Goal: Task Accomplishment & Management: Manage account settings

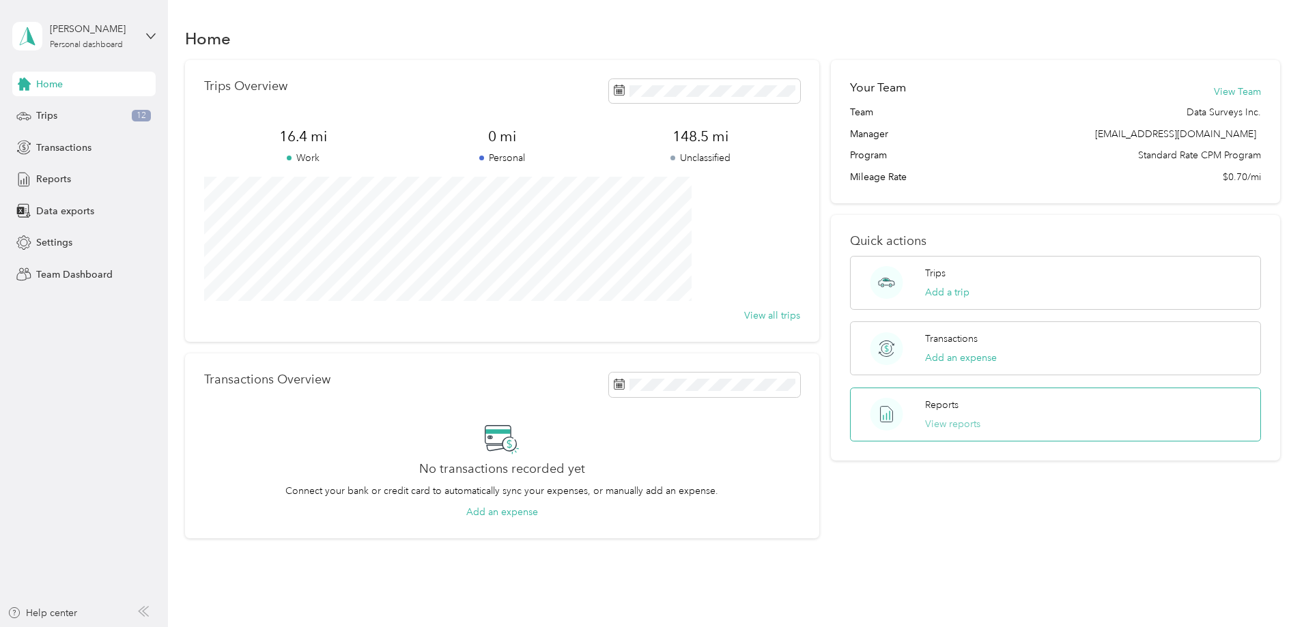
click at [929, 429] on button "View reports" at bounding box center [952, 424] width 55 height 14
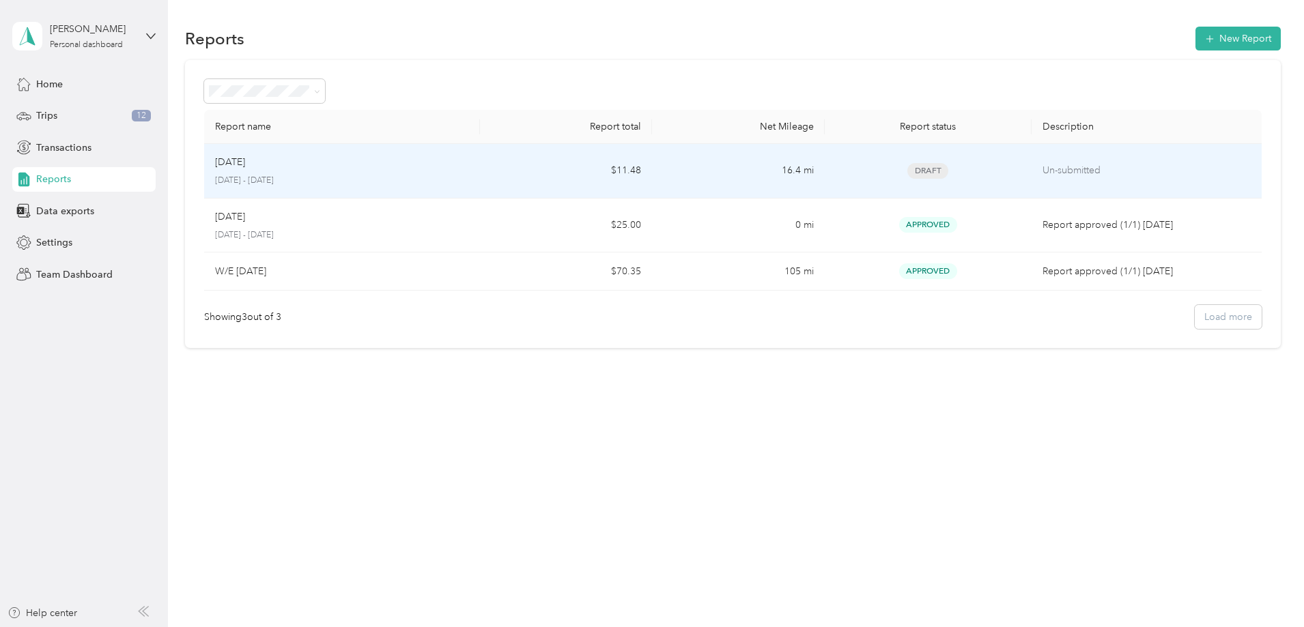
click at [245, 164] on p "[DATE]" at bounding box center [230, 162] width 30 height 15
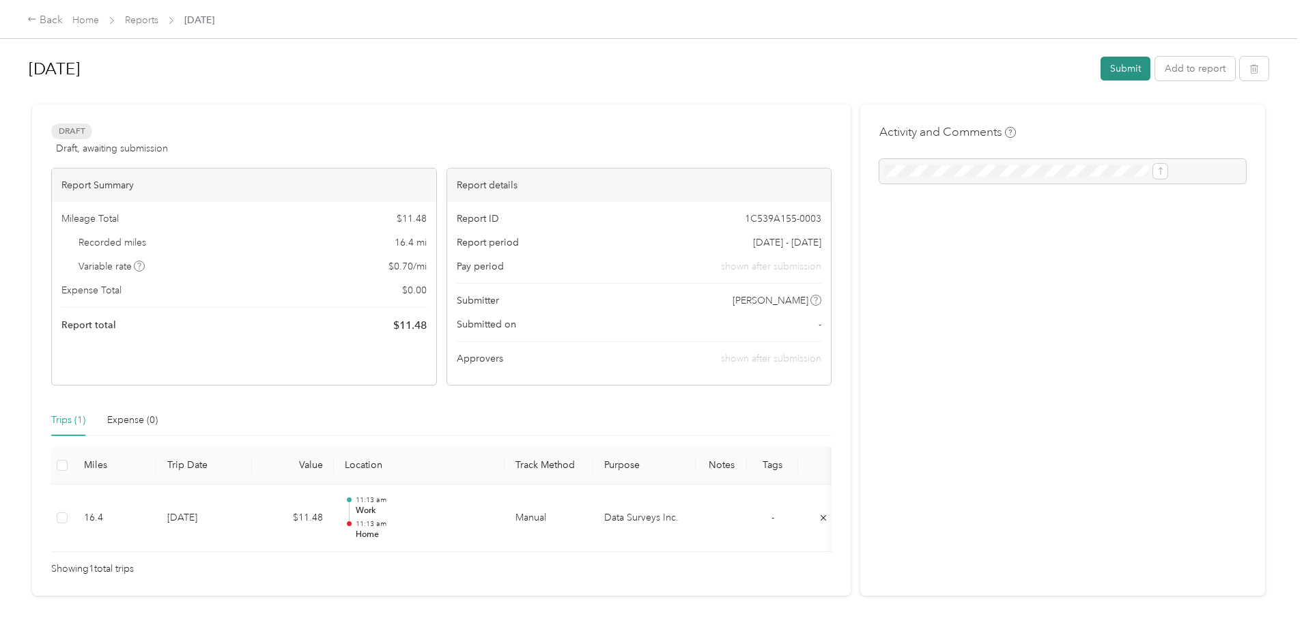
click at [1100, 66] on button "Submit" at bounding box center [1125, 69] width 50 height 24
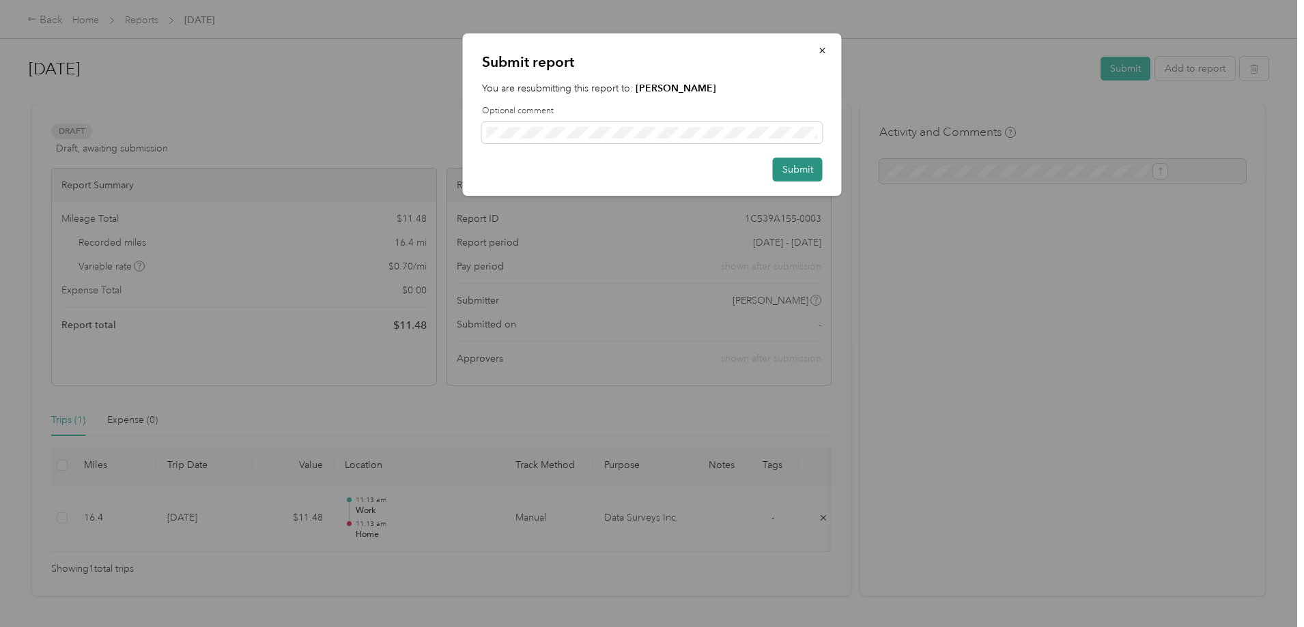
click at [816, 174] on button "Submit" at bounding box center [798, 170] width 50 height 24
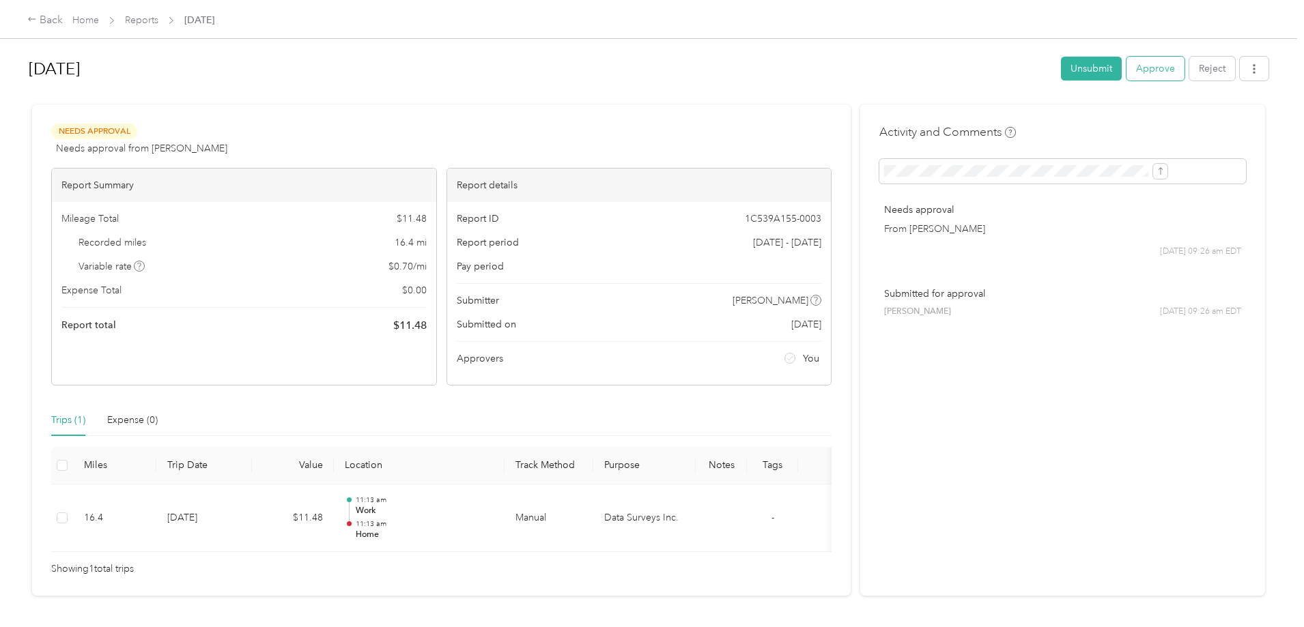
click at [1126, 66] on button "Approve" at bounding box center [1155, 69] width 58 height 24
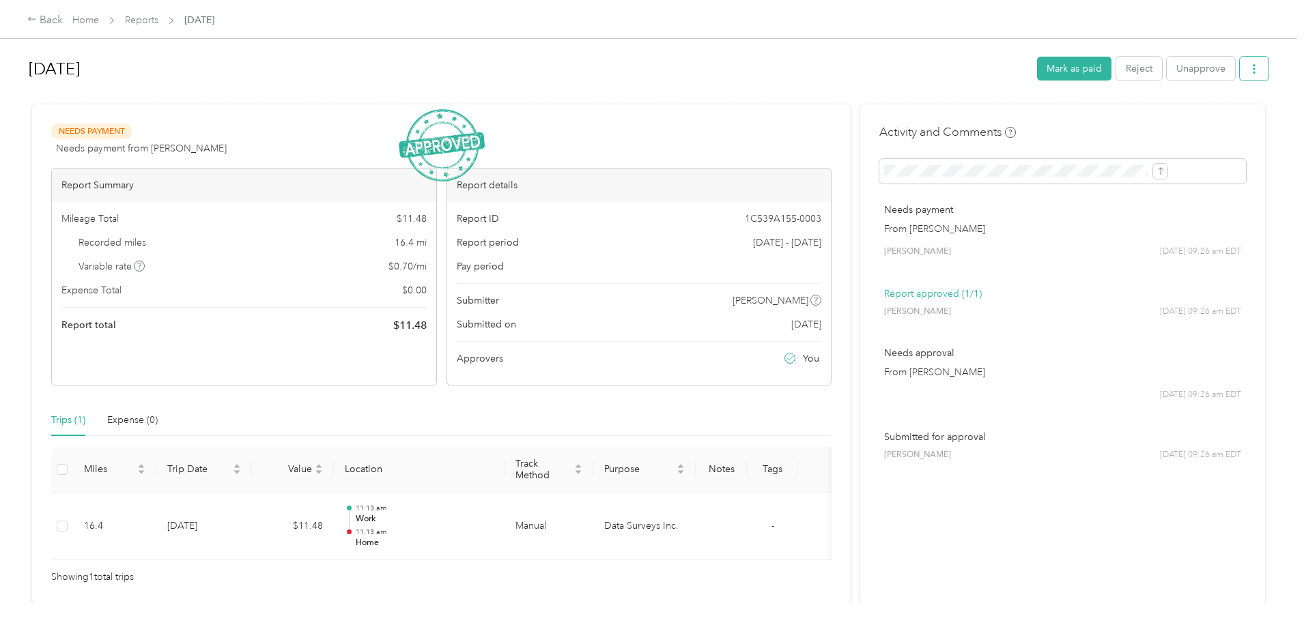
click at [1239, 61] on button "button" at bounding box center [1253, 69] width 29 height 24
click at [1118, 115] on span "Download" at bounding box center [1102, 119] width 45 height 14
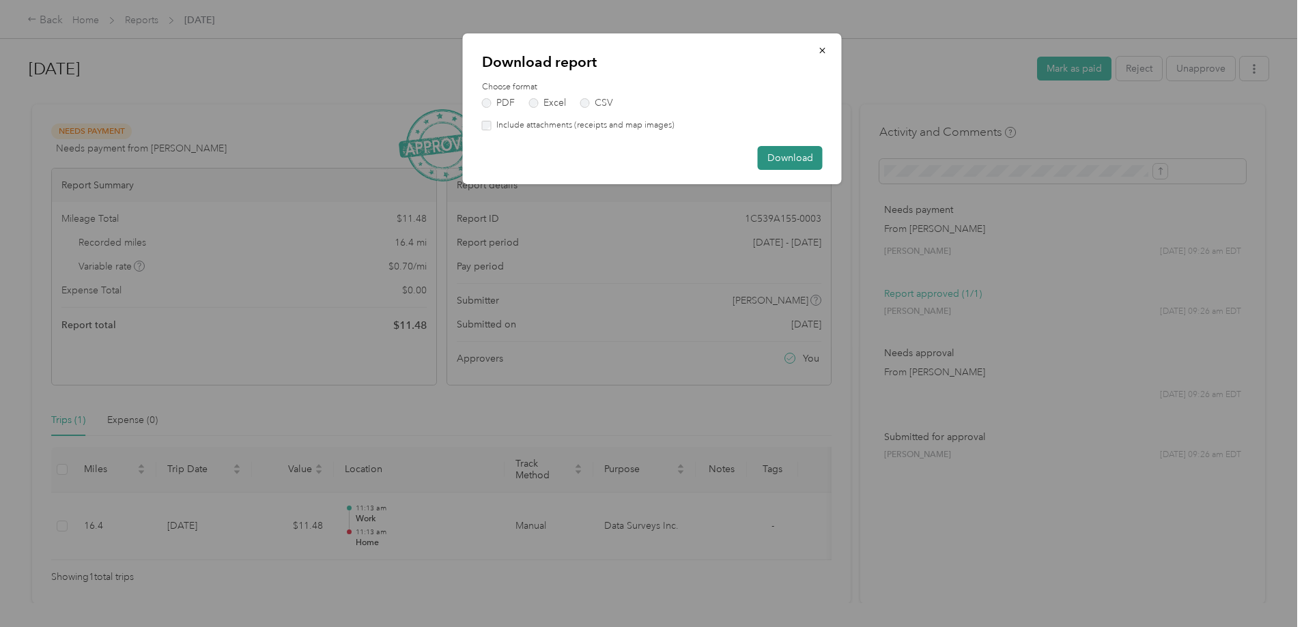
click at [794, 156] on button "Download" at bounding box center [790, 158] width 65 height 24
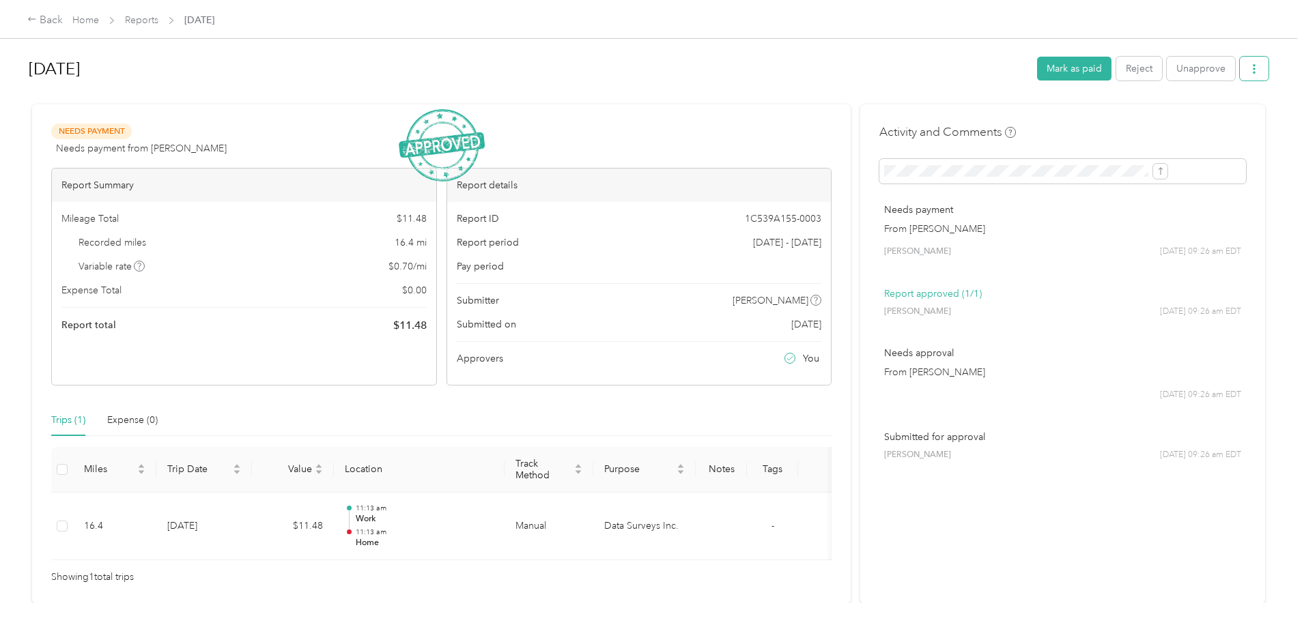
click at [1239, 76] on button "button" at bounding box center [1253, 69] width 29 height 24
click at [1117, 120] on span "Download" at bounding box center [1102, 119] width 45 height 14
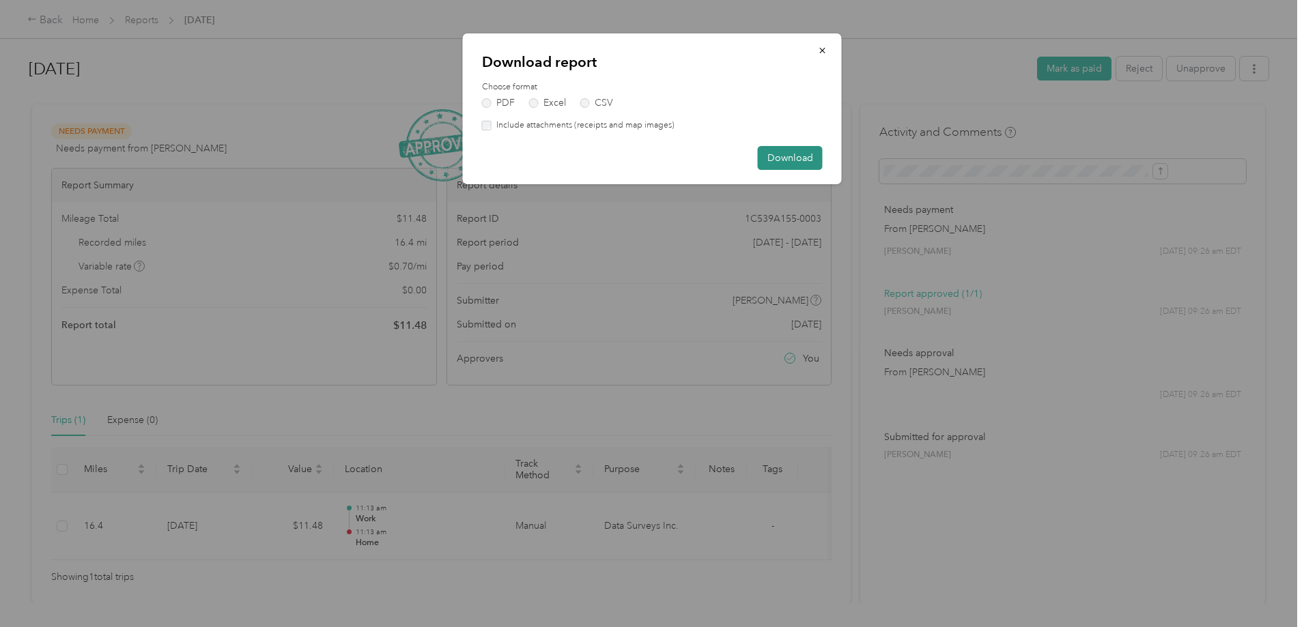
click at [784, 160] on button "Download" at bounding box center [790, 158] width 65 height 24
